Goal: Information Seeking & Learning: Learn about a topic

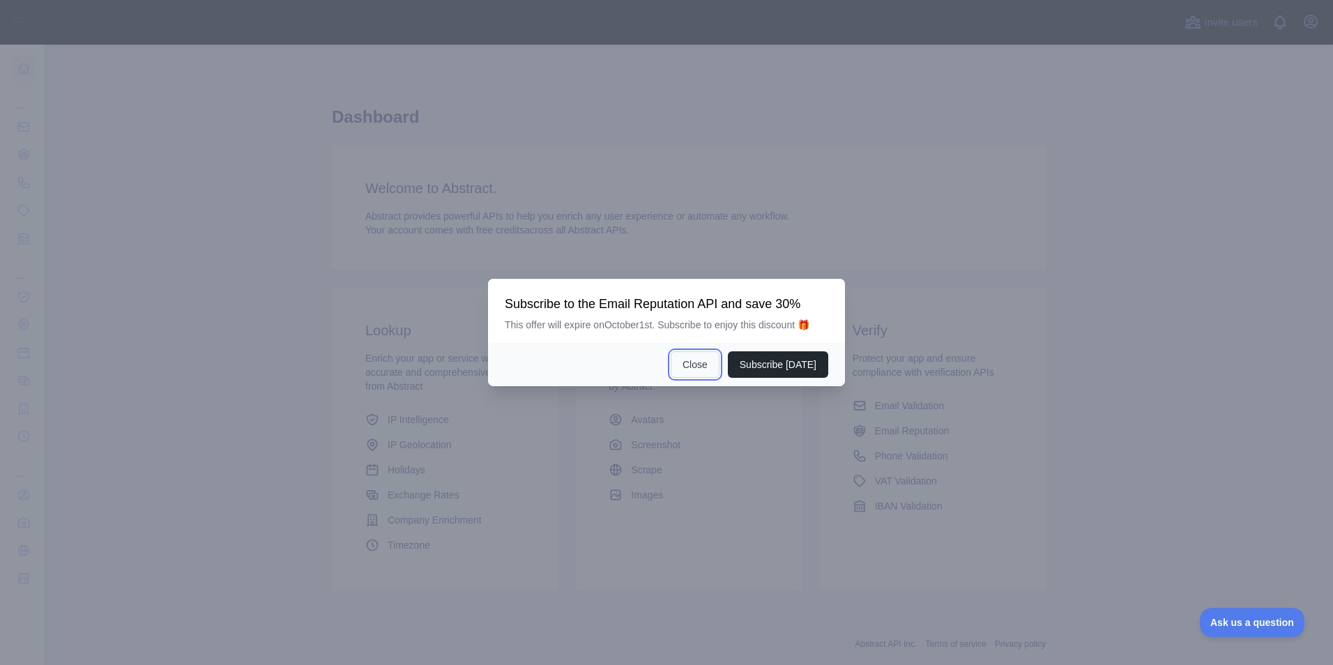
click at [699, 364] on button "Close" at bounding box center [695, 364] width 49 height 26
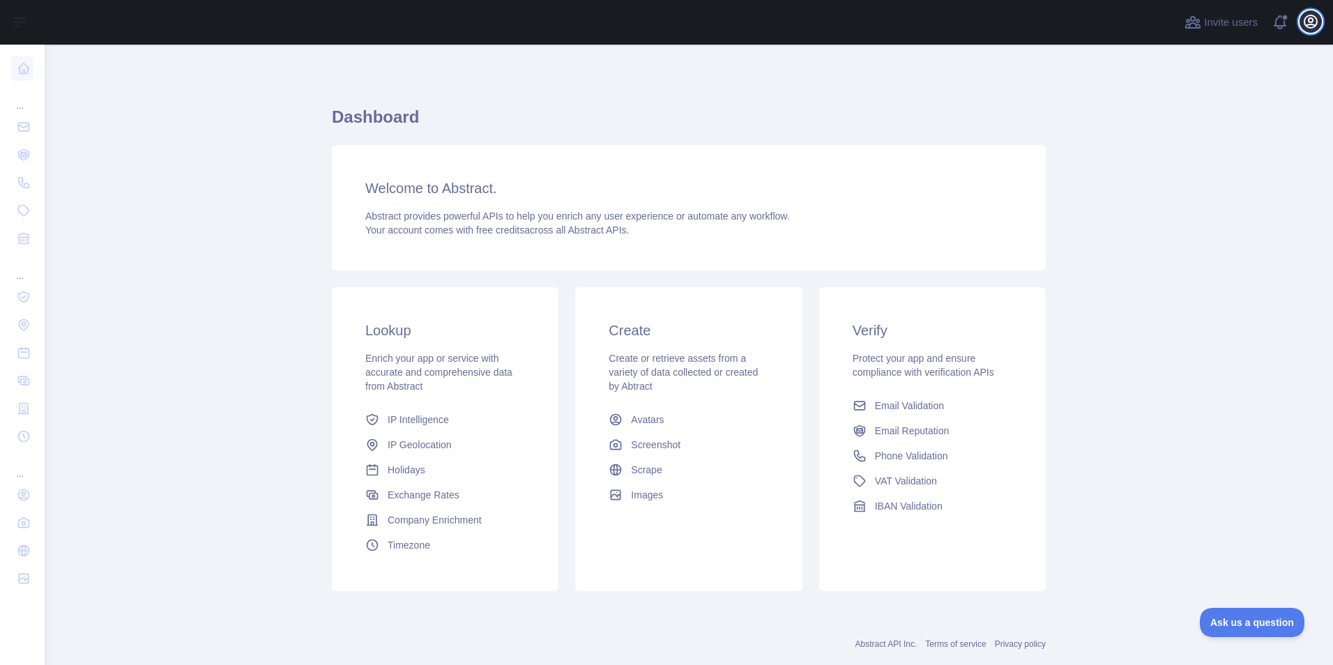
click at [1309, 27] on icon "button" at bounding box center [1310, 21] width 13 height 13
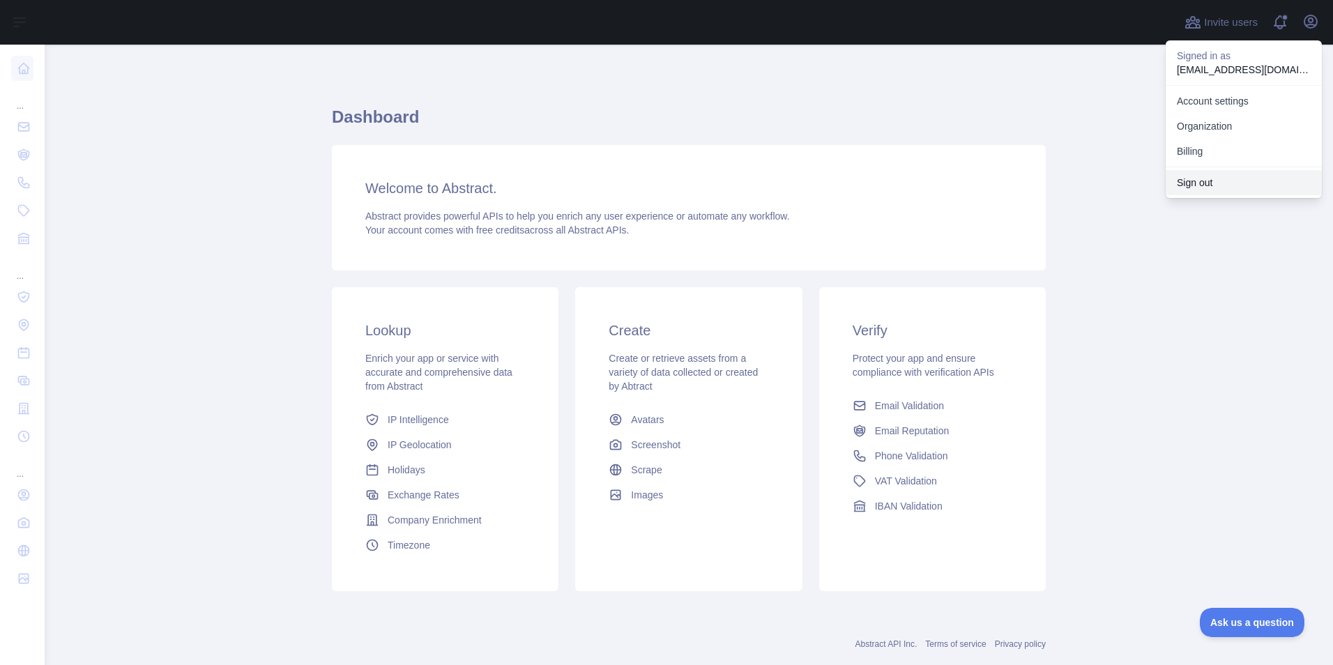
click at [1193, 182] on button "Sign out" at bounding box center [1244, 182] width 156 height 25
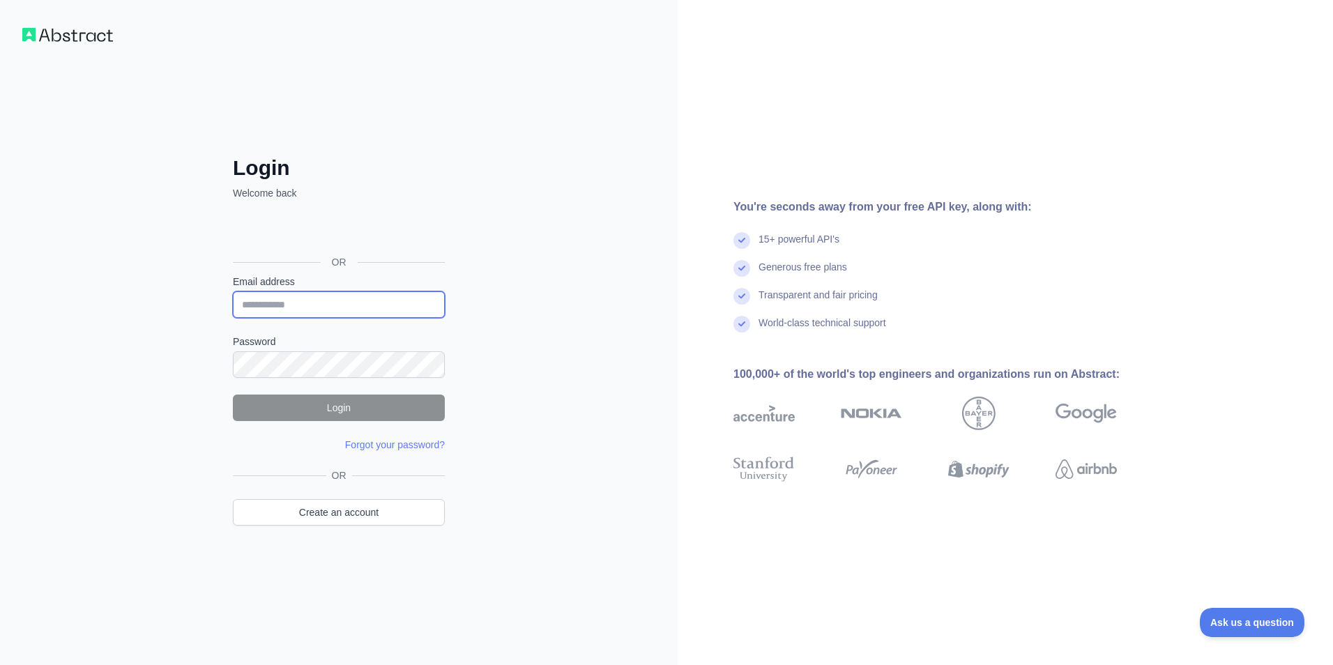
click at [257, 299] on input "Email address" at bounding box center [339, 304] width 212 height 26
type input "**********"
click at [341, 410] on button "Login" at bounding box center [339, 408] width 212 height 26
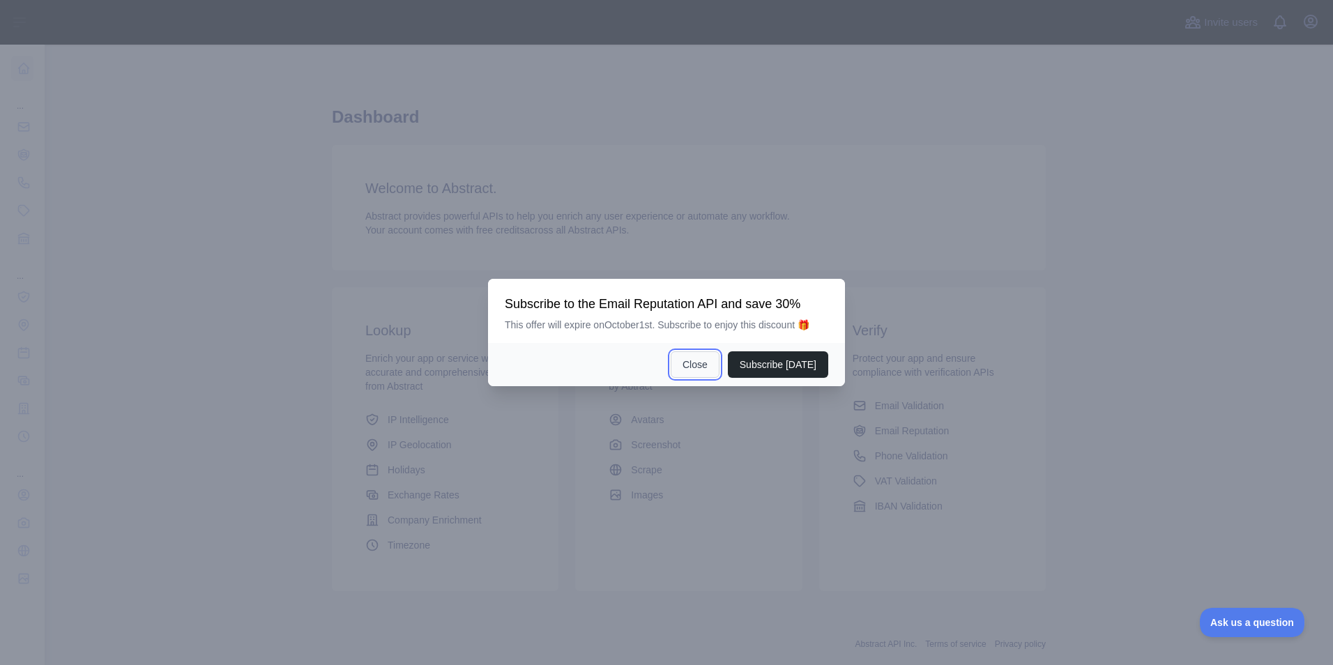
click at [709, 361] on button "Close" at bounding box center [695, 364] width 49 height 26
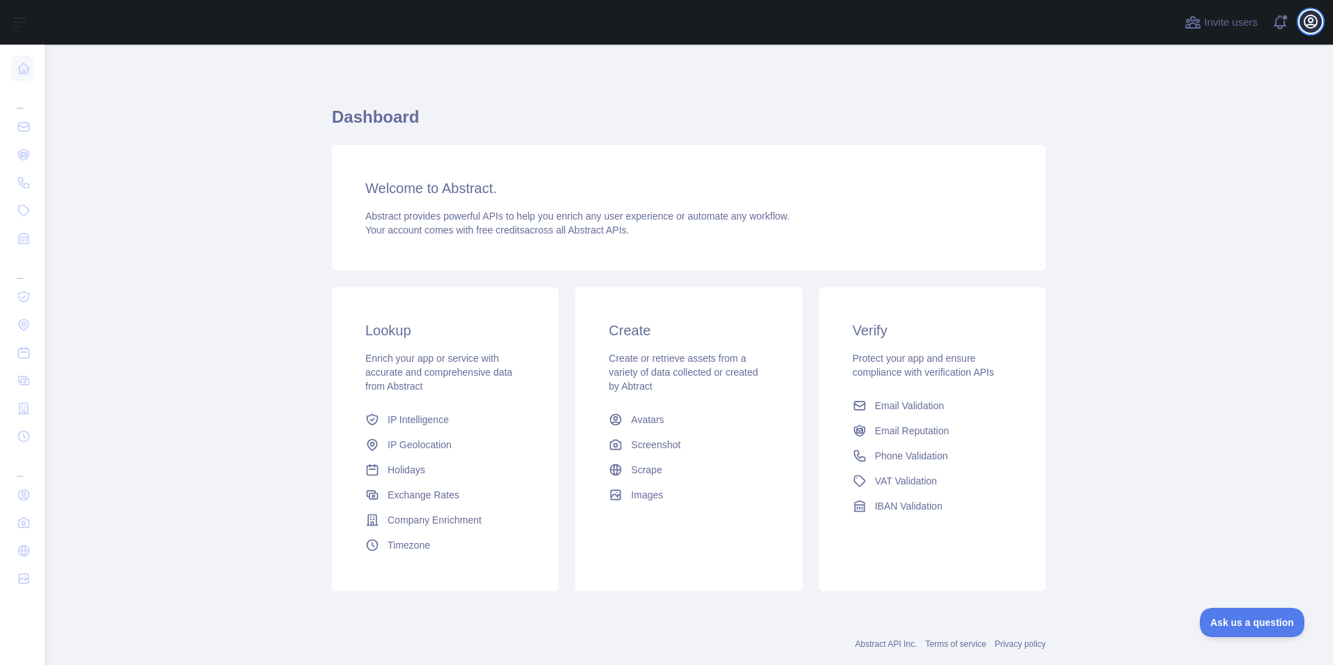
click at [1309, 17] on icon "button" at bounding box center [1310, 21] width 17 height 17
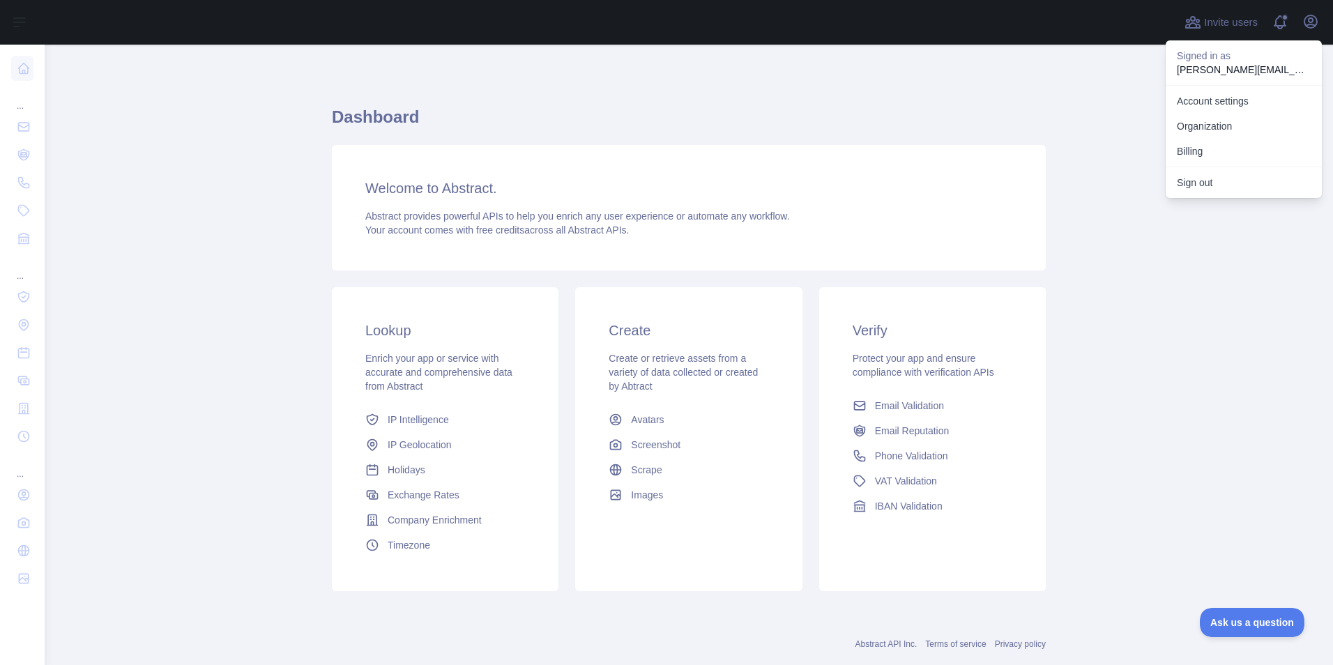
click at [1150, 370] on main "Dashboard Welcome to Abstract. Abstract provides powerful APIs to help you enri…" at bounding box center [689, 355] width 1288 height 620
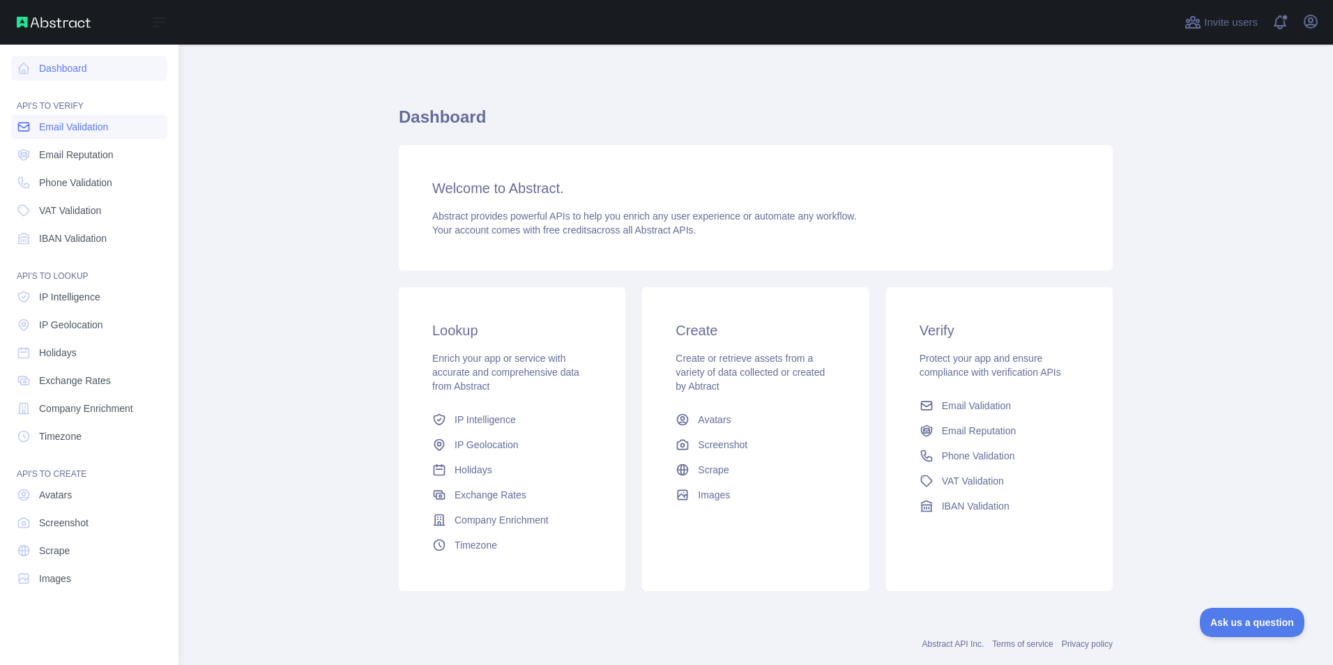
click at [57, 126] on span "Email Validation" at bounding box center [73, 127] width 69 height 14
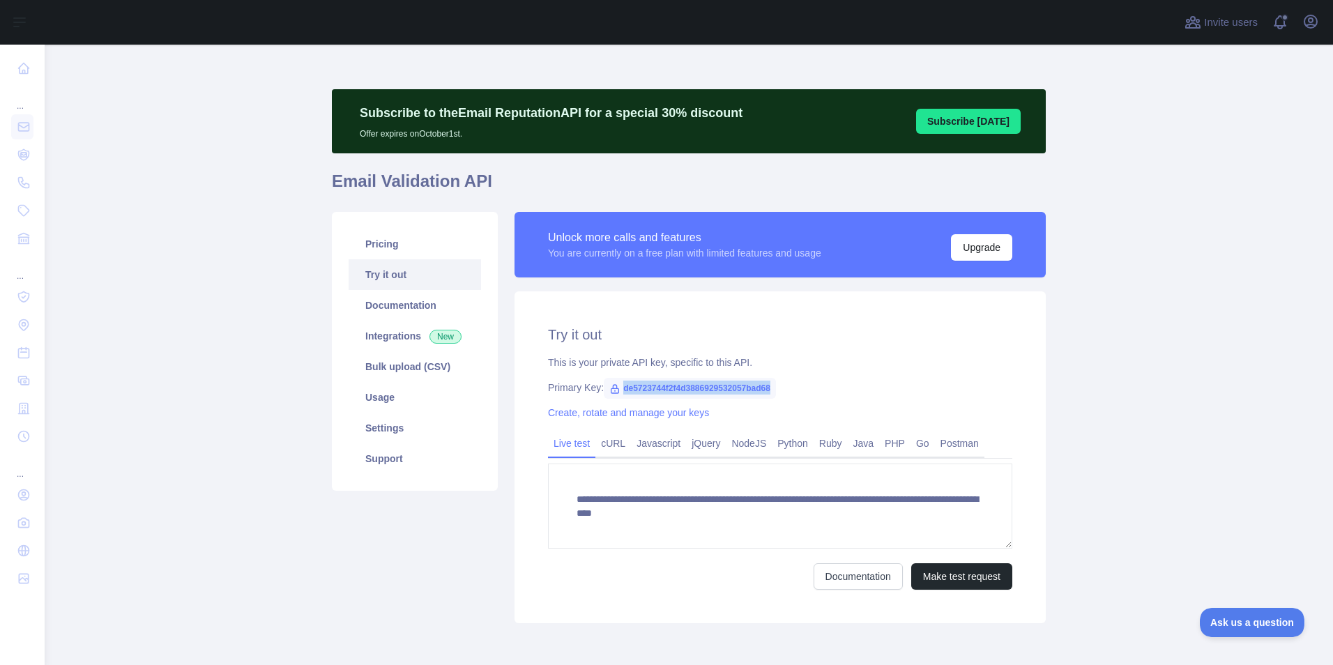
drag, startPoint x: 768, startPoint y: 391, endPoint x: 616, endPoint y: 388, distance: 152.7
click at [616, 388] on span "de5723744f2f4d3886929532057bad68" at bounding box center [690, 388] width 172 height 21
copy span "de5723744f2f4d3886929532057bad68"
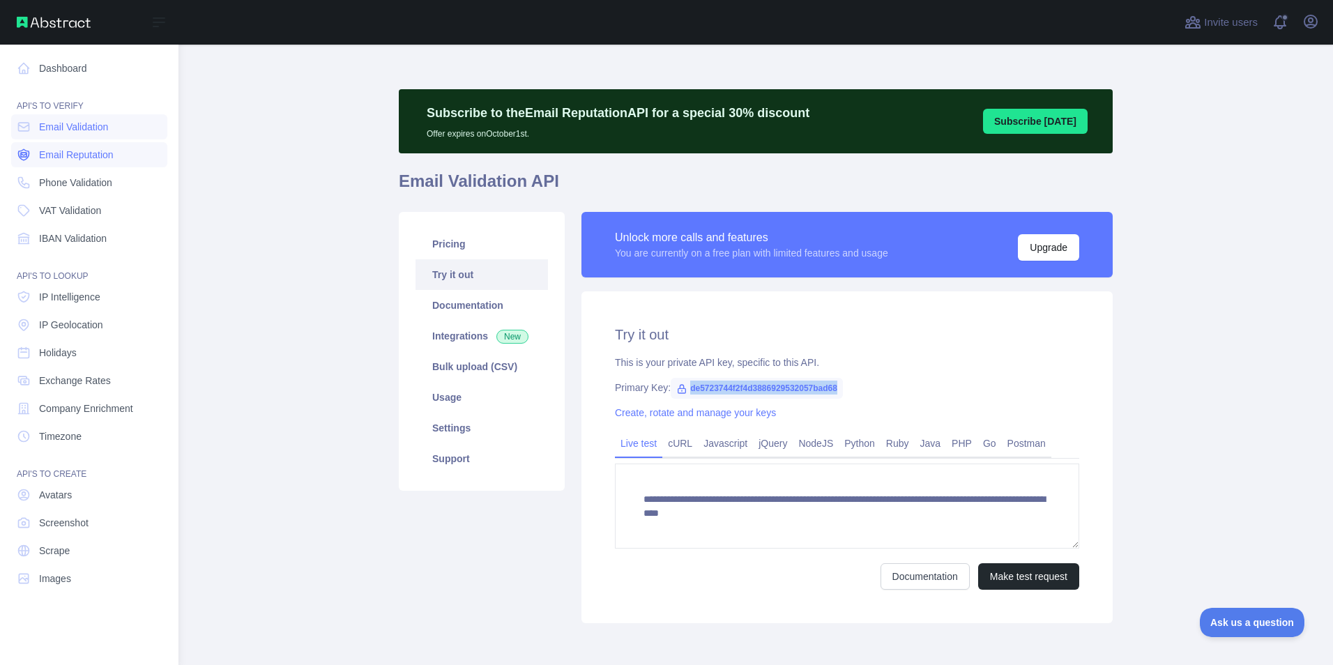
click at [79, 158] on span "Email Reputation" at bounding box center [76, 155] width 75 height 14
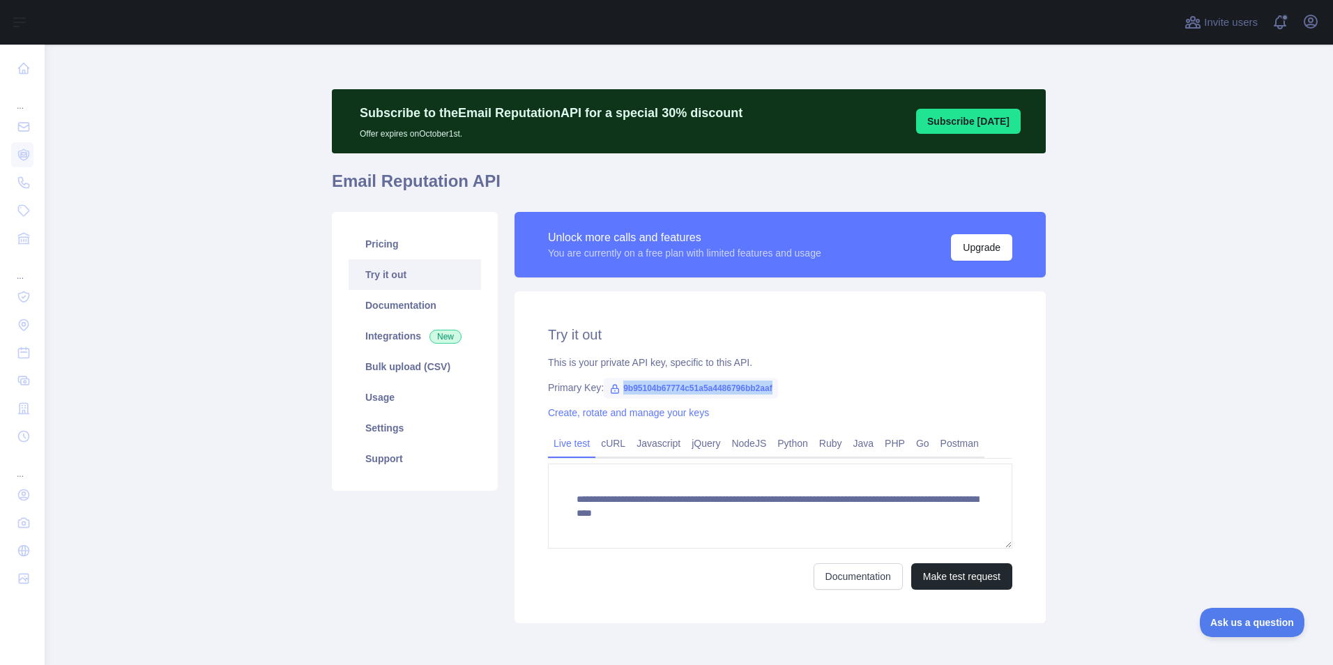
drag, startPoint x: 768, startPoint y: 389, endPoint x: 617, endPoint y: 395, distance: 150.7
click at [617, 395] on span "9b95104b67774c51a5a4486796bb2aaf" at bounding box center [691, 388] width 174 height 21
copy span "9b95104b67774c51a5a4486796bb2aaf"
drag, startPoint x: 834, startPoint y: 389, endPoint x: 795, endPoint y: 397, distance: 39.8
click at [834, 389] on div "Primary Key: 9b95104b67774c51a5a4486796bb2aaf" at bounding box center [780, 388] width 464 height 14
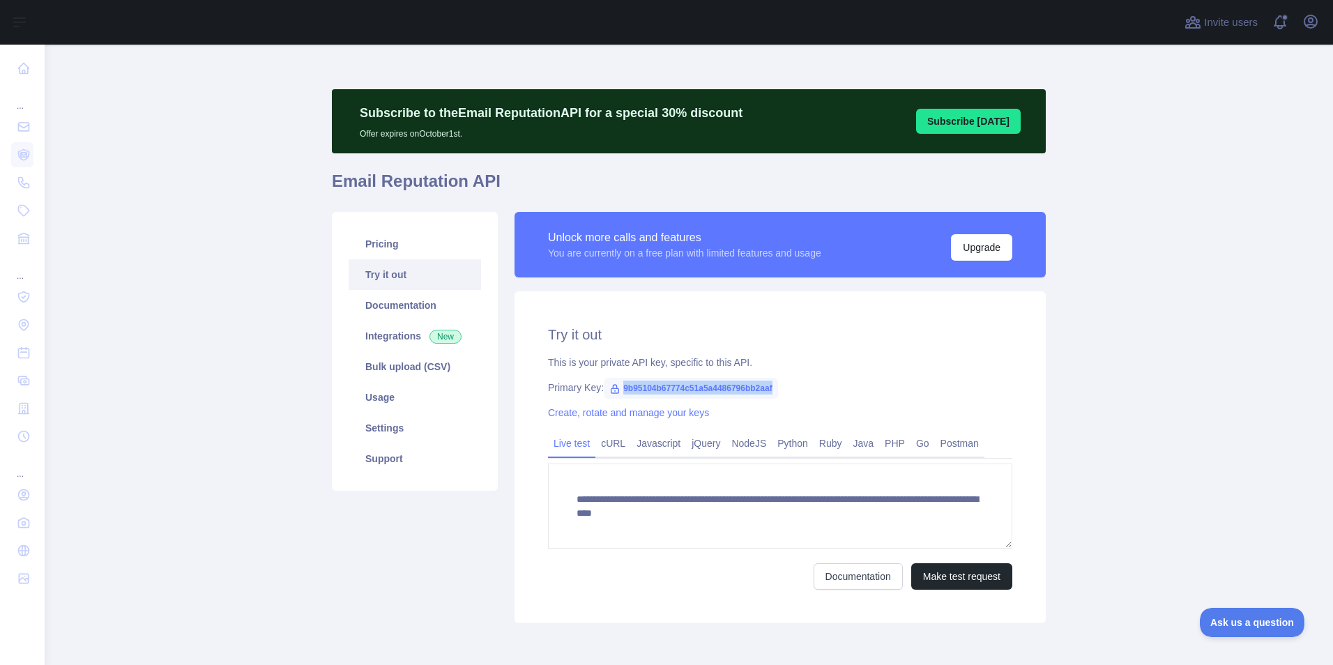
drag, startPoint x: 777, startPoint y: 388, endPoint x: 615, endPoint y: 394, distance: 162.6
click at [615, 394] on div "Primary Key: 9b95104b67774c51a5a4486796bb2aaf" at bounding box center [780, 388] width 464 height 14
copy span "9b95104b67774c51a5a4486796bb2aaf"
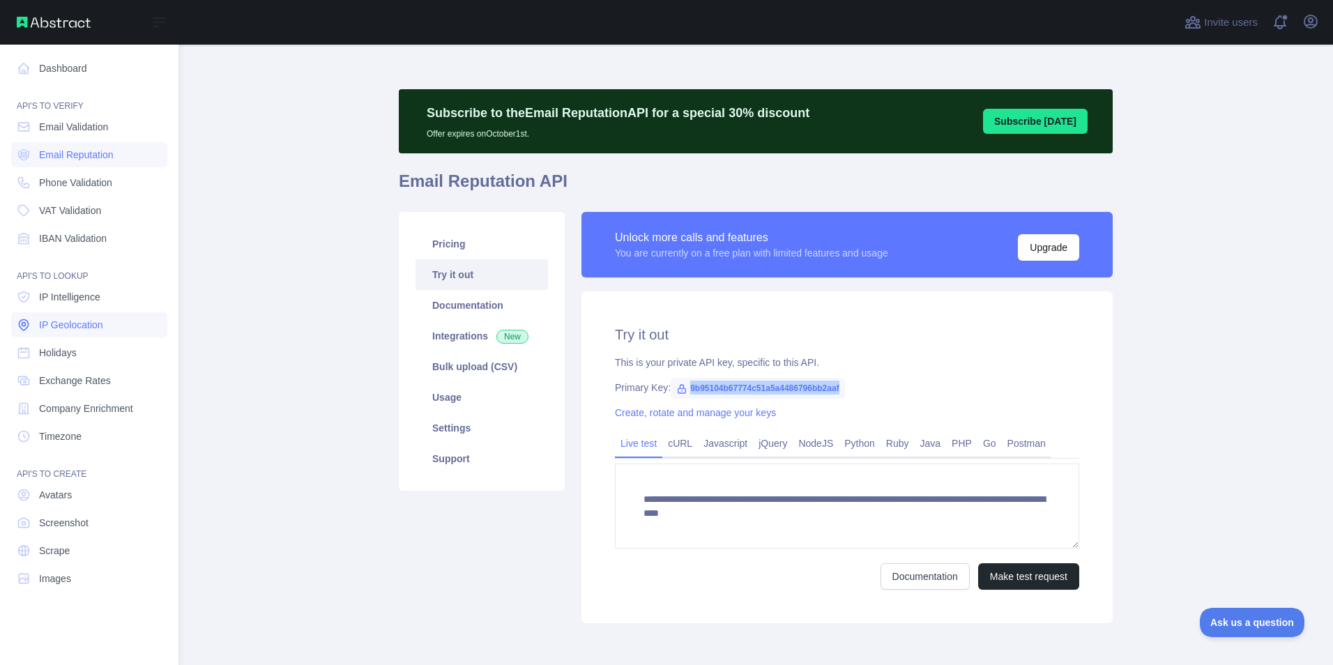
click at [73, 329] on span "IP Geolocation" at bounding box center [71, 325] width 64 height 14
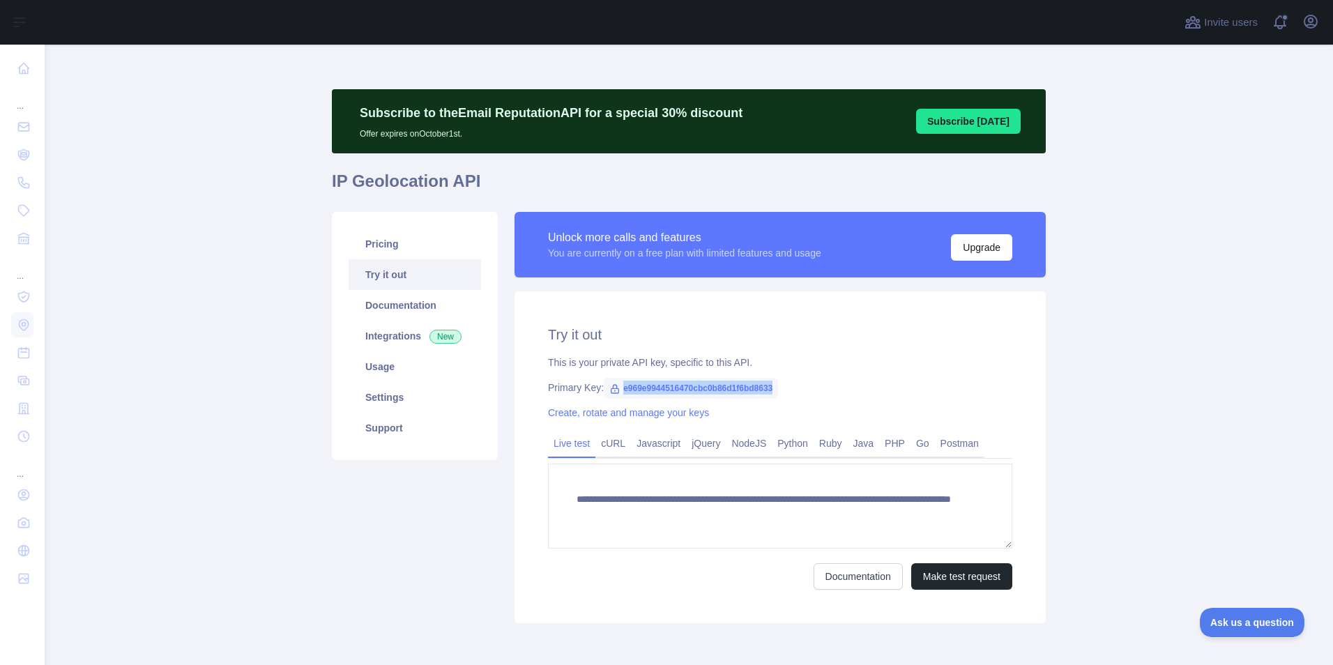
drag, startPoint x: 768, startPoint y: 391, endPoint x: 616, endPoint y: 389, distance: 151.3
click at [616, 389] on span "e969e9944516470cbc0b86d1f6bd8633" at bounding box center [691, 388] width 174 height 21
copy span "e969e9944516470cbc0b86d1f6bd8633"
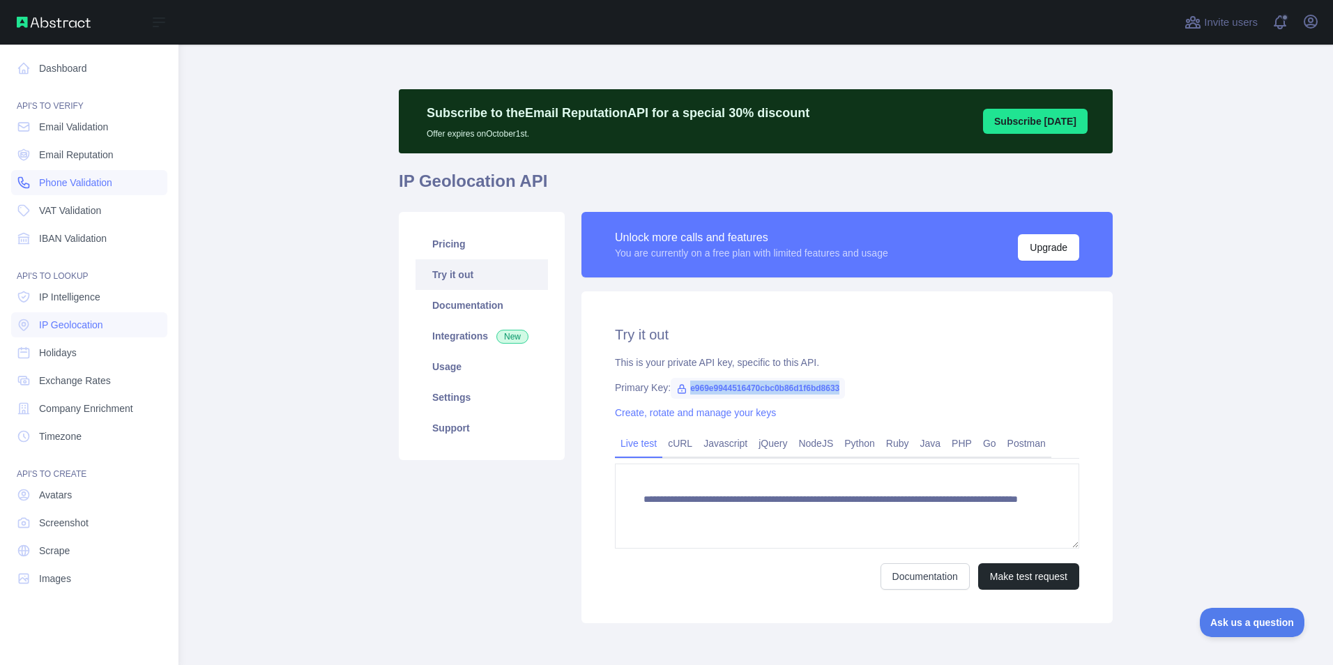
click at [88, 184] on span "Phone Validation" at bounding box center [75, 183] width 73 height 14
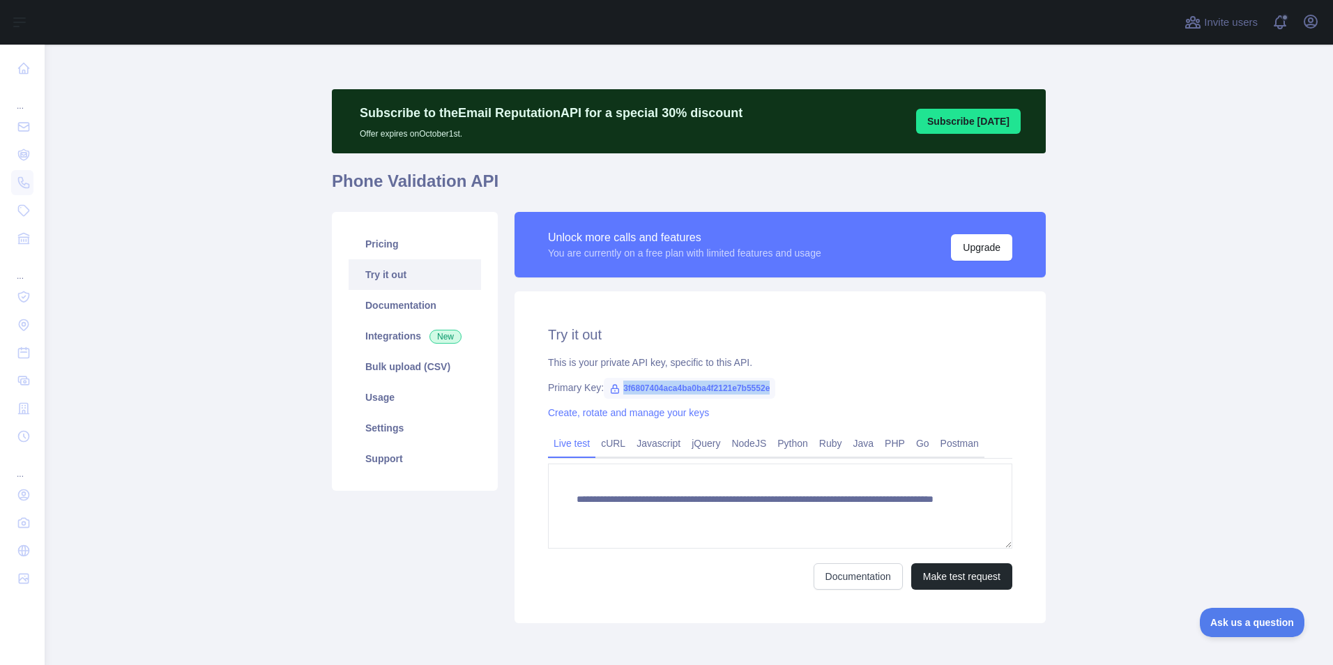
drag, startPoint x: 764, startPoint y: 388, endPoint x: 617, endPoint y: 393, distance: 147.2
click at [617, 393] on span "3f6807404aca4ba0ba4f2121e7b5552e" at bounding box center [689, 388] width 171 height 21
copy span "3f6807404aca4ba0ba4f2121e7b5552e"
